Goal: Task Accomplishment & Management: Manage account settings

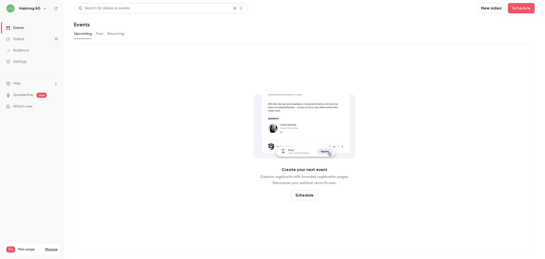
click at [33, 59] on link "Settings" at bounding box center [32, 61] width 64 height 11
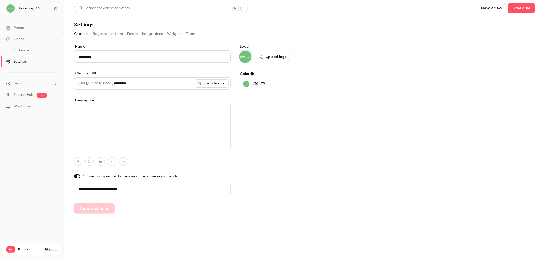
click at [29, 95] on link "SpeakerHub" at bounding box center [23, 94] width 20 height 5
click at [48, 247] on link "Manage" at bounding box center [51, 249] width 12 height 4
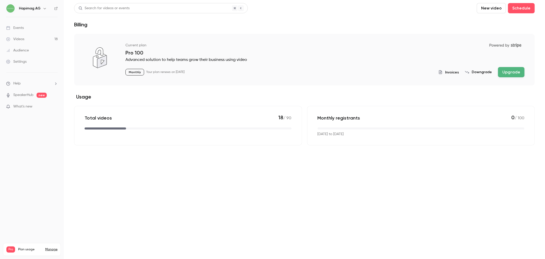
click at [477, 72] on button "Downgrade" at bounding box center [478, 71] width 27 height 5
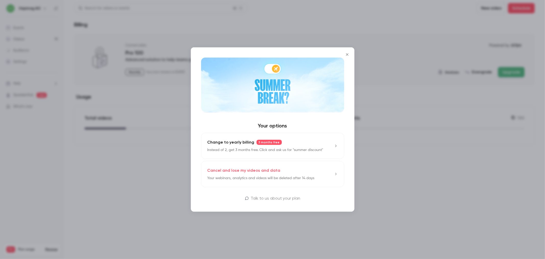
click at [477, 72] on div at bounding box center [272, 129] width 545 height 259
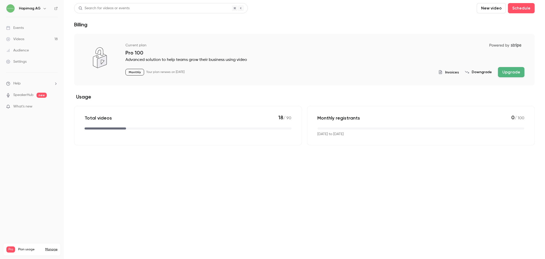
click at [513, 70] on button "Upgrade" at bounding box center [511, 72] width 27 height 10
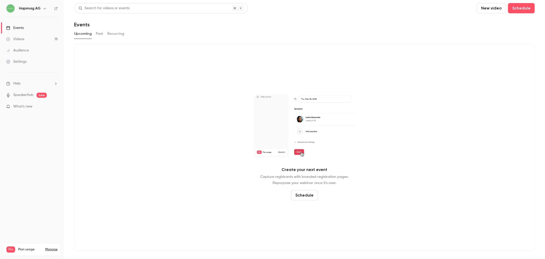
click at [99, 34] on button "Past" at bounding box center [99, 34] width 7 height 8
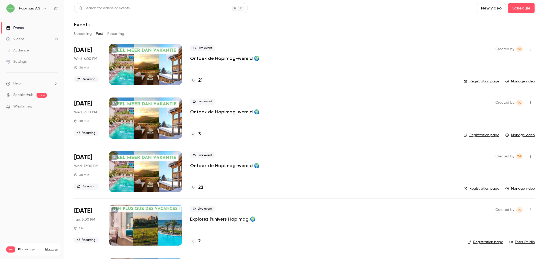
click at [235, 59] on p "Ontdek de Hapimag-wereld 🌍" at bounding box center [224, 58] width 69 height 6
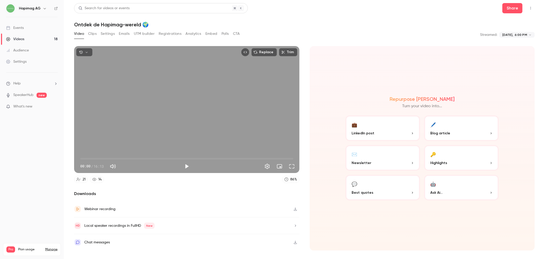
click at [213, 34] on button "Embed" at bounding box center [211, 34] width 12 height 8
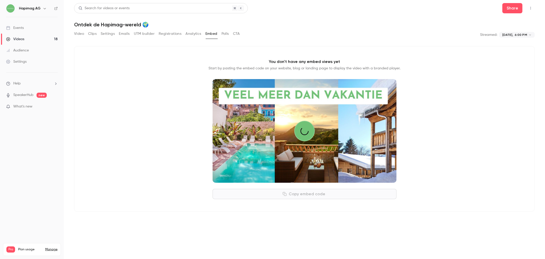
click at [194, 34] on button "Analytics" at bounding box center [193, 34] width 16 height 8
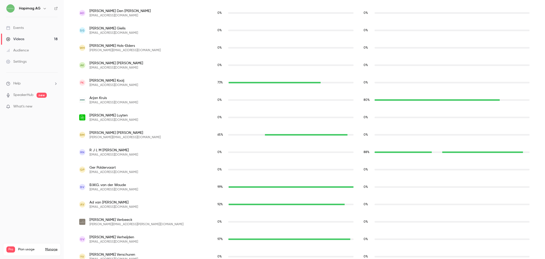
scroll to position [321, 0]
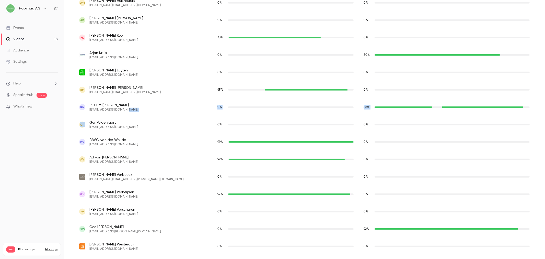
copy div "0 % 88 % GP"
copy span "rob.nicolaas@icloud.com"
drag, startPoint x: 126, startPoint y: 110, endPoint x: 88, endPoint y: 111, distance: 38.9
click at [88, 111] on div "RN R J L M Nicolaas rob.nicolaas@icloud.com" at bounding box center [143, 106] width 138 height 17
click at [31, 167] on nav "Hapimag AG Events Videos 18 Audience Settings Help SpeakerHub new What's new Pr…" at bounding box center [32, 129] width 64 height 259
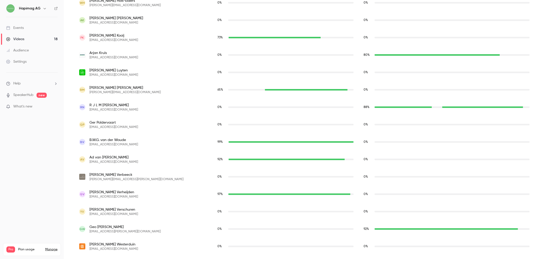
click at [25, 64] on link "Settings" at bounding box center [32, 61] width 64 height 11
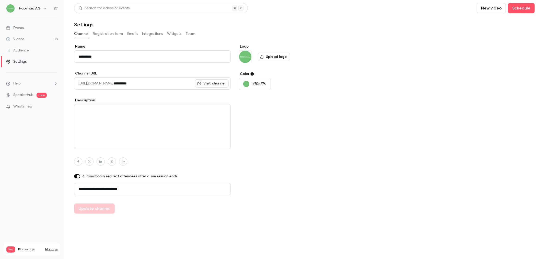
click at [23, 49] on div "Audience" at bounding box center [17, 50] width 23 height 5
